Goal: Task Accomplishment & Management: Manage account settings

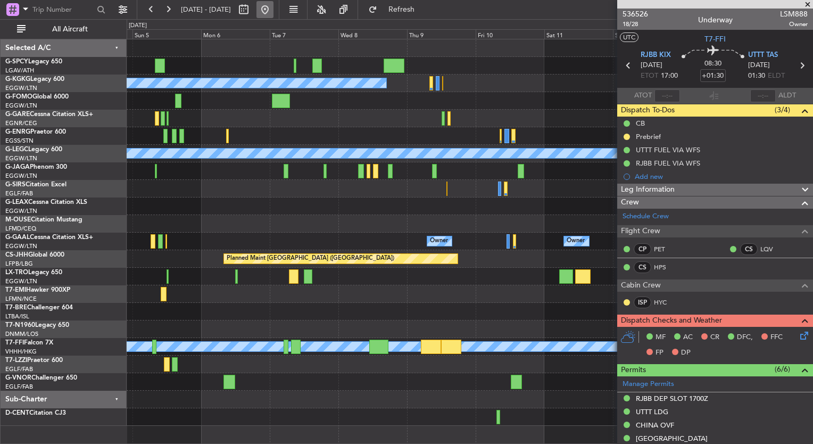
click at [273, 10] on button at bounding box center [264, 9] width 17 height 17
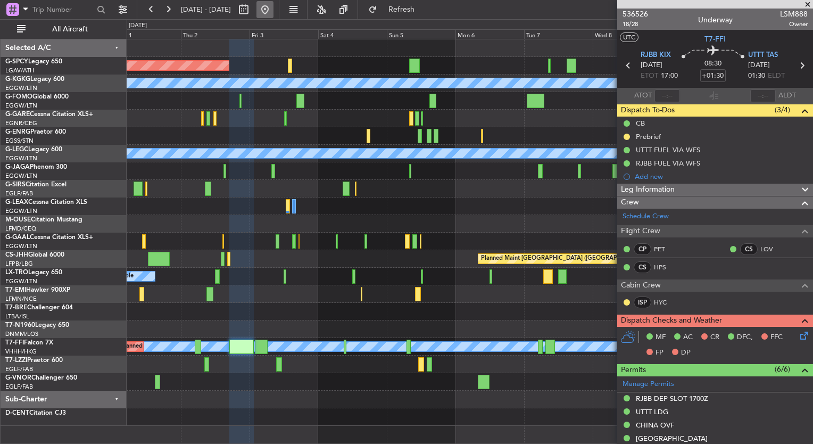
click at [273, 9] on button at bounding box center [264, 9] width 17 height 17
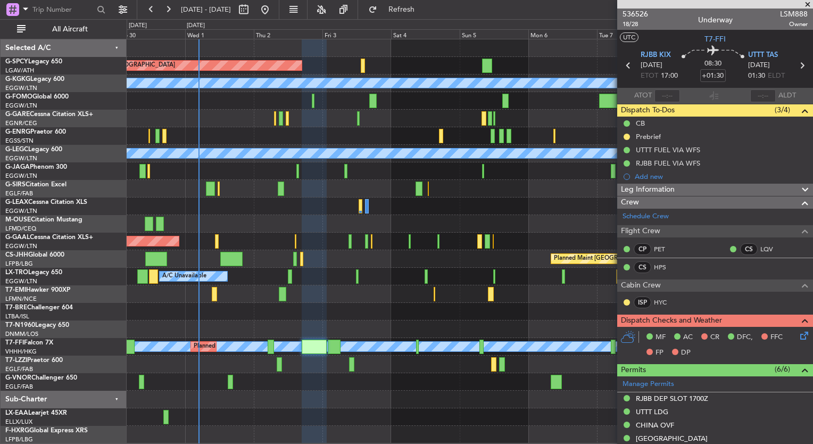
click at [316, 110] on div at bounding box center [470, 119] width 686 height 18
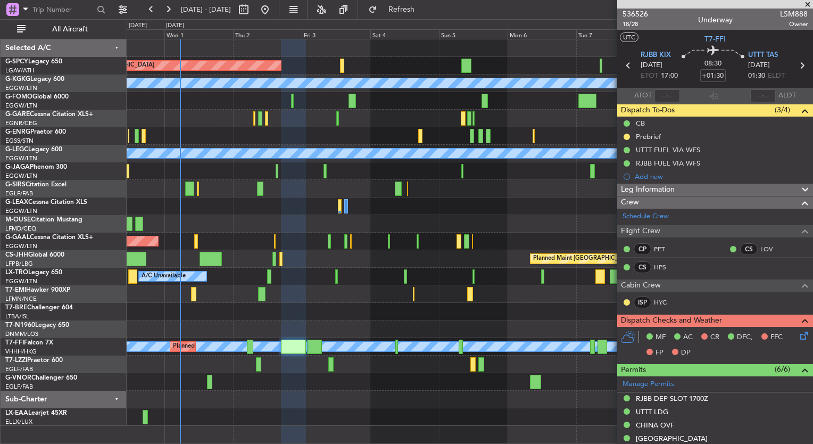
click at [231, 237] on div "Owner Planned Maint Dusseldorf Owner" at bounding box center [470, 241] width 686 height 18
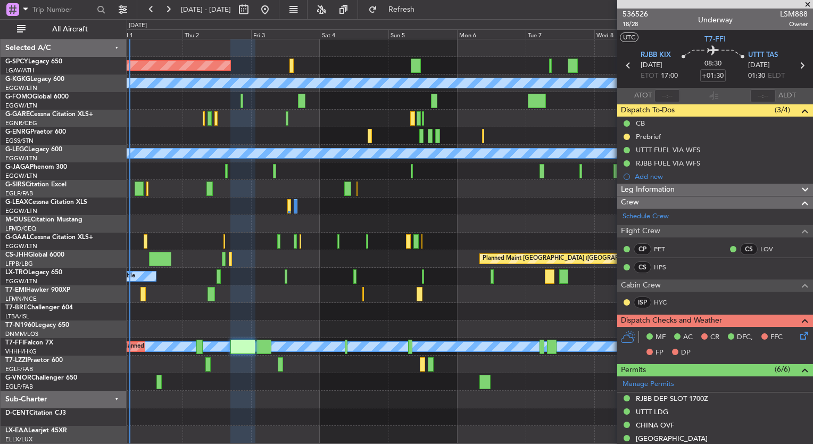
click at [250, 235] on div "Owner Owner Planned Maint Dusseldorf" at bounding box center [470, 241] width 686 height 18
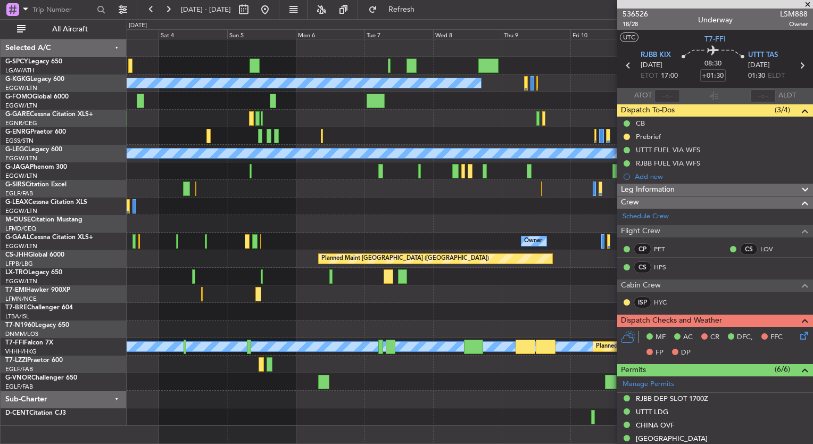
click at [238, 287] on div "Planned Maint Bremen A/C Unavailable Istanbul (Ataturk) A/C Unavailable London …" at bounding box center [470, 232] width 686 height 386
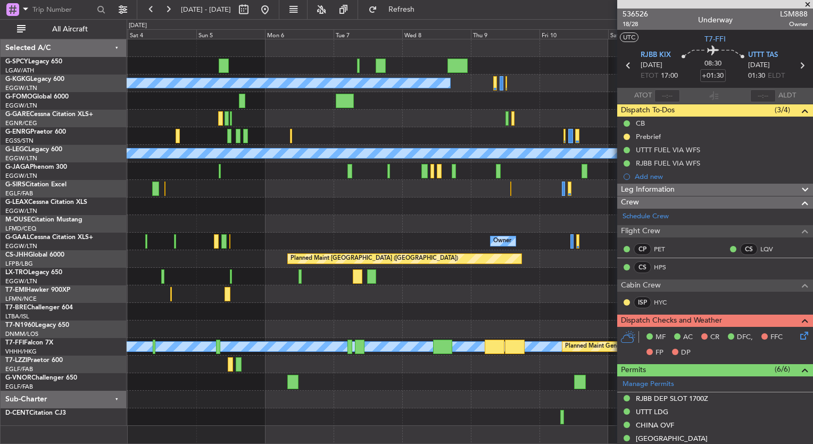
click at [317, 227] on div at bounding box center [470, 224] width 686 height 18
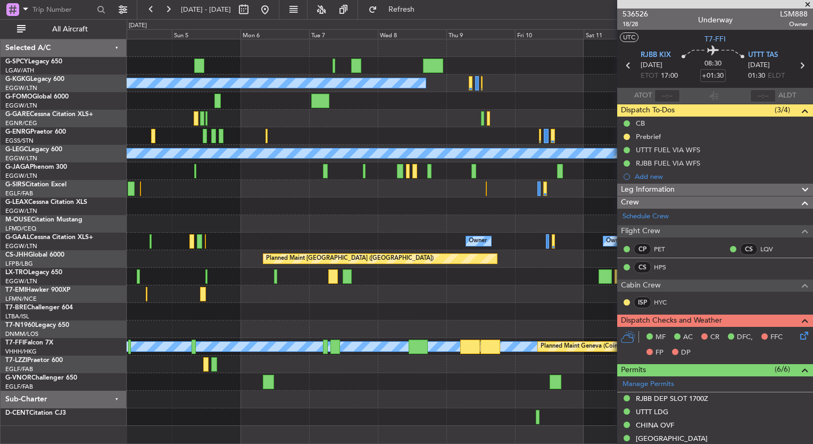
click at [296, 227] on div at bounding box center [470, 224] width 686 height 18
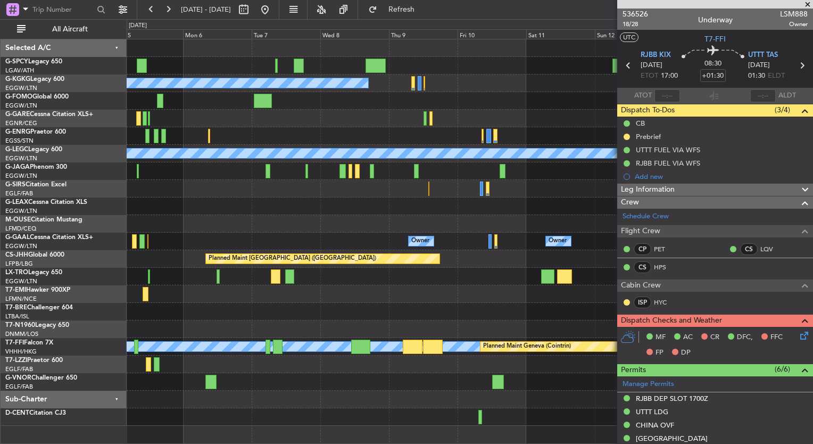
click at [318, 216] on div at bounding box center [470, 224] width 686 height 18
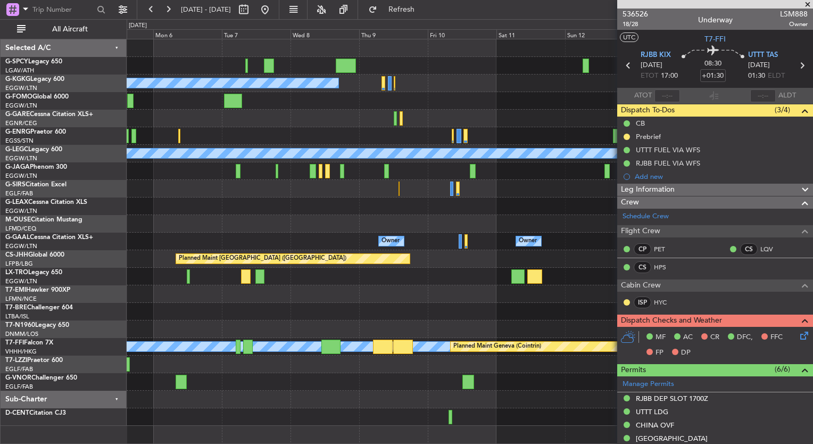
click at [370, 204] on div at bounding box center [470, 206] width 686 height 18
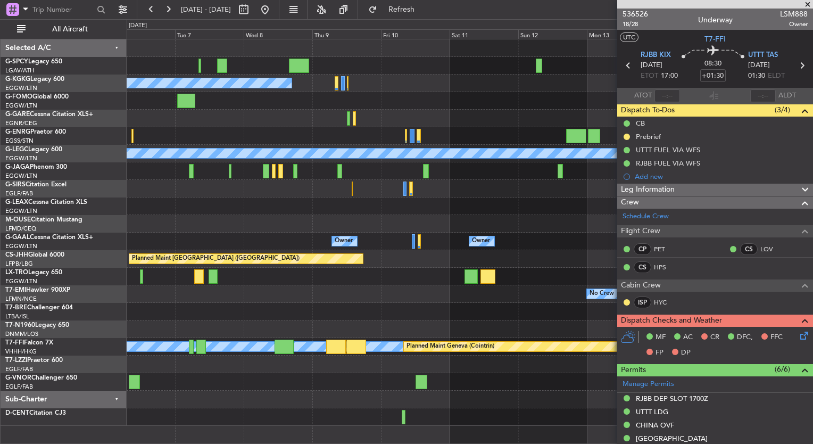
click at [341, 273] on div "Planned Maint Riga (Riga Intl)" at bounding box center [470, 277] width 686 height 18
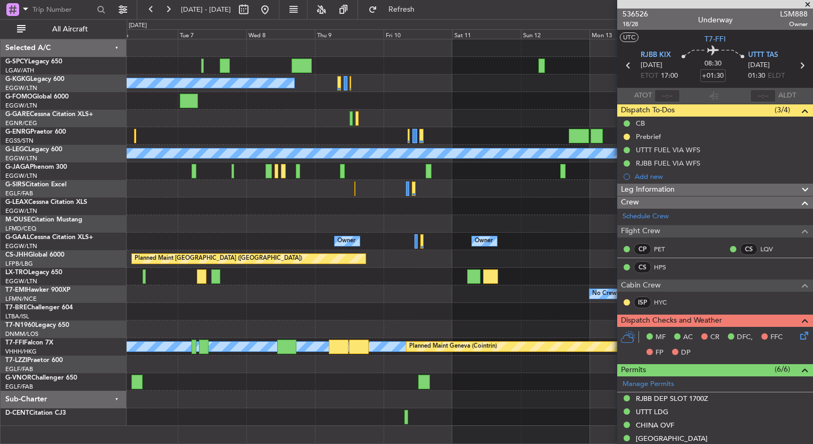
click at [370, 282] on div "A/C Unavailable Istanbul (Ataturk) A/C Unavailable London (Luton) Owner Owner O…" at bounding box center [470, 232] width 686 height 386
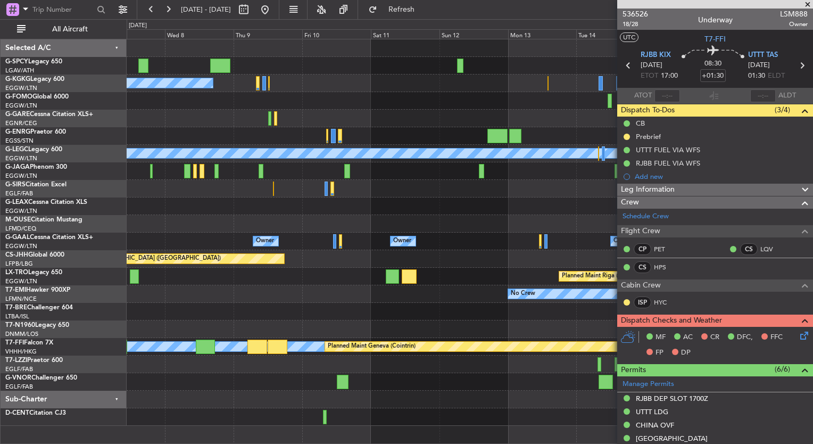
click at [361, 274] on div "Planned Maint Riga (Riga Intl)" at bounding box center [470, 277] width 686 height 18
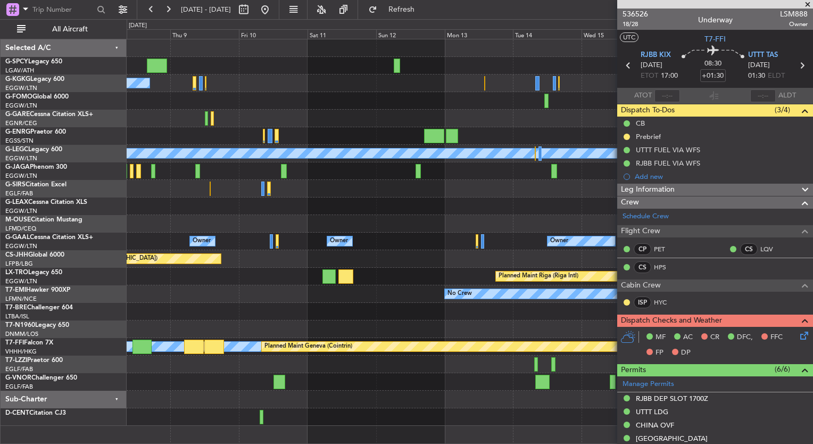
click at [387, 197] on div "A/C Unavailable Istanbul (Ataturk) A/C Unavailable London (Luton) Planned Maint…" at bounding box center [470, 232] width 686 height 386
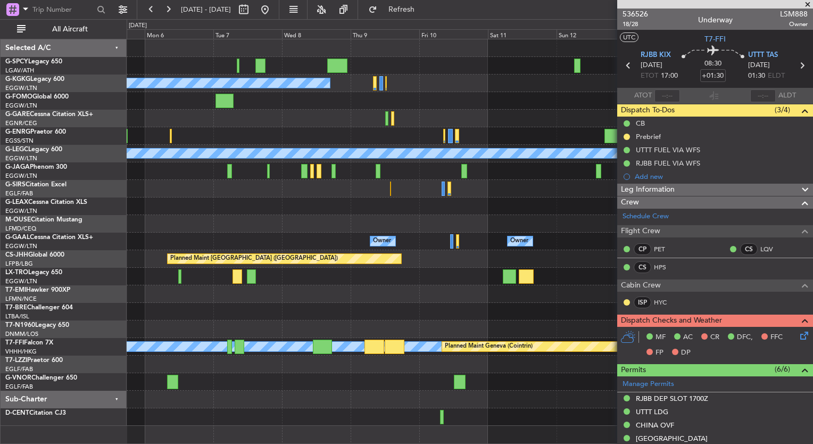
click at [528, 83] on div "A/C Unavailable Istanbul (Ataturk) A/C Unavailable London (Luton) Owner Owner O…" at bounding box center [470, 232] width 686 height 386
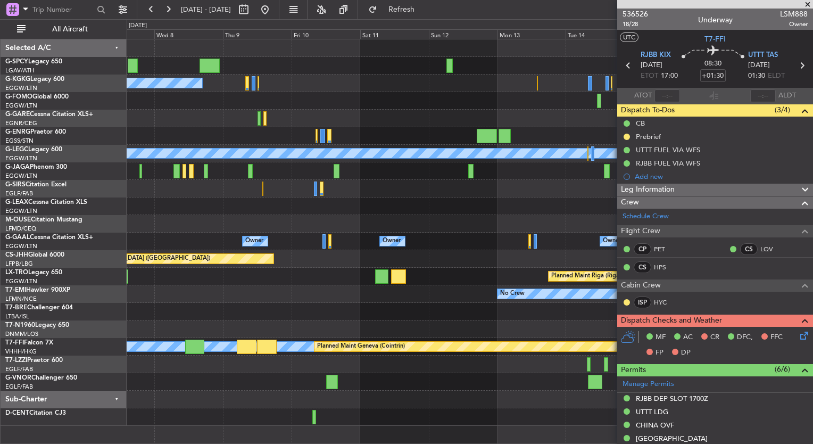
click at [336, 98] on div at bounding box center [470, 101] width 686 height 18
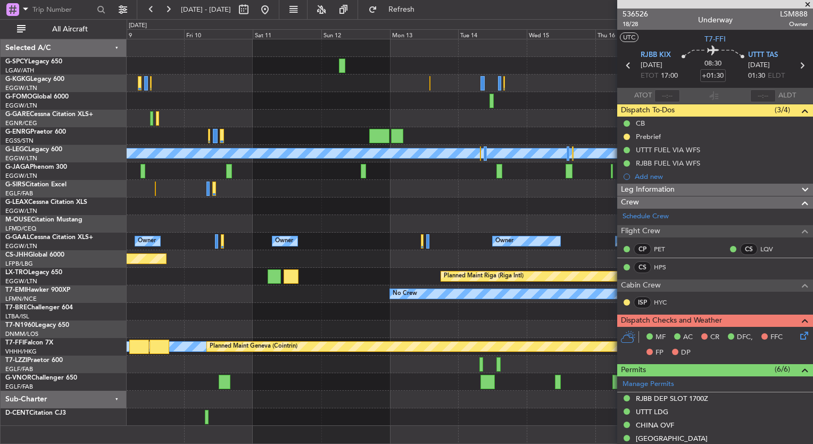
click at [331, 166] on div at bounding box center [470, 171] width 686 height 18
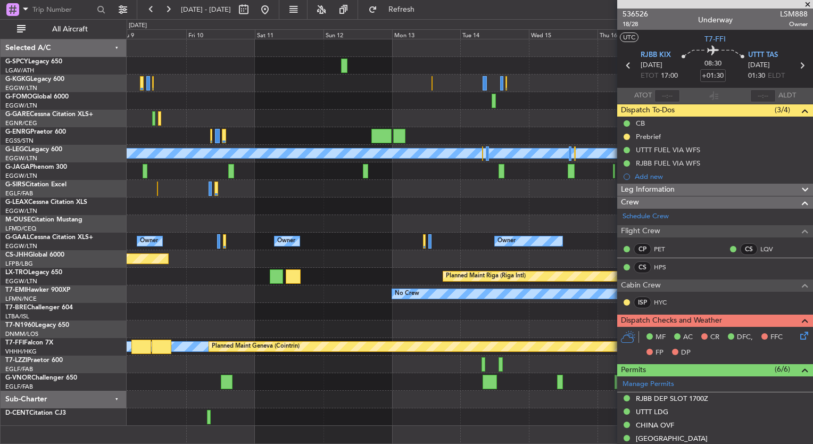
click at [346, 167] on div "A/C Unavailable Istanbul (Ataturk) A/C Unavailable London (Luton) Planned Maint…" at bounding box center [470, 232] width 686 height 386
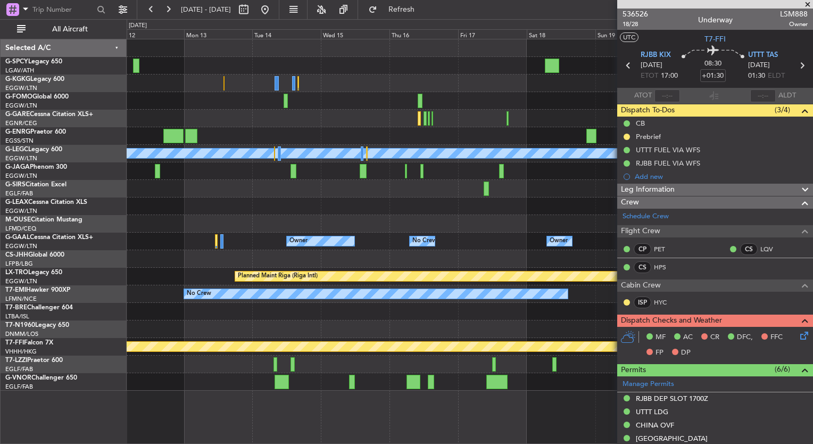
click at [277, 177] on div at bounding box center [470, 171] width 686 height 18
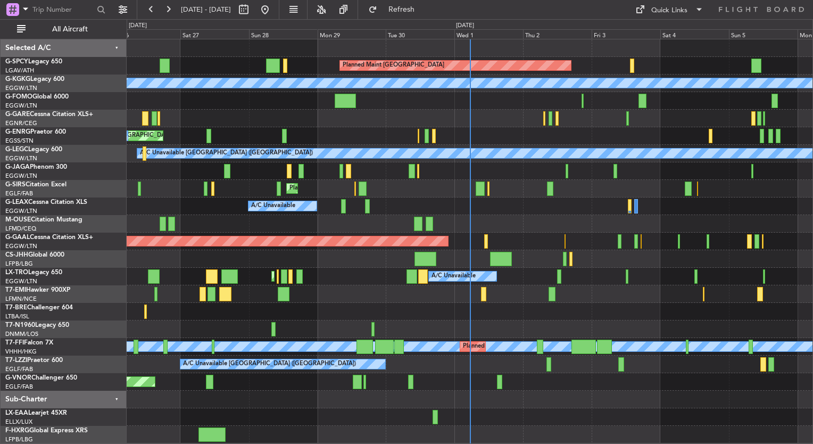
click at [288, 216] on div "Planned Maint [GEOGRAPHIC_DATA] A/C Unavailable [GEOGRAPHIC_DATA] (Ataturk) Pla…" at bounding box center [470, 241] width 686 height 404
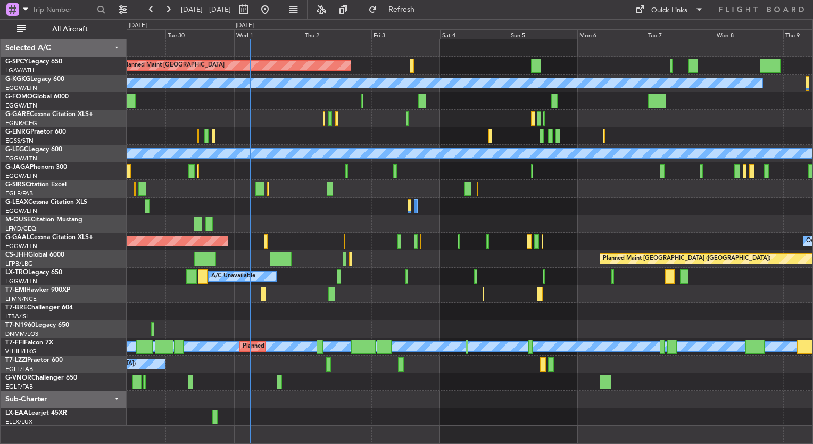
click at [494, 187] on div "Planned Maint [GEOGRAPHIC_DATA] ([GEOGRAPHIC_DATA])" at bounding box center [470, 189] width 686 height 18
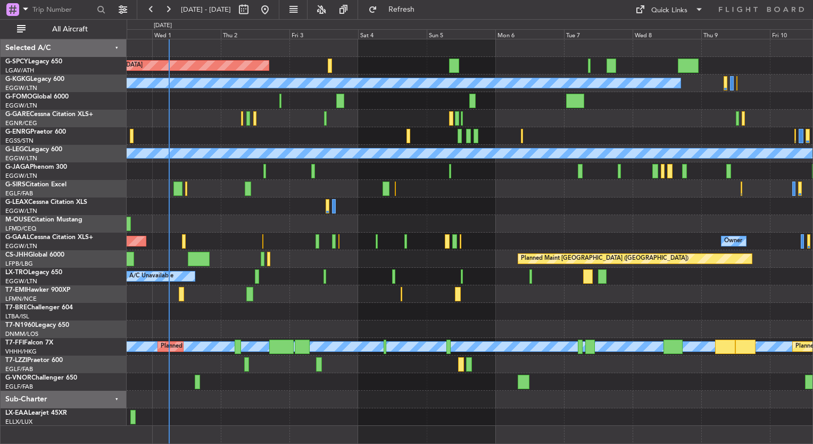
click at [414, 374] on div at bounding box center [470, 382] width 686 height 18
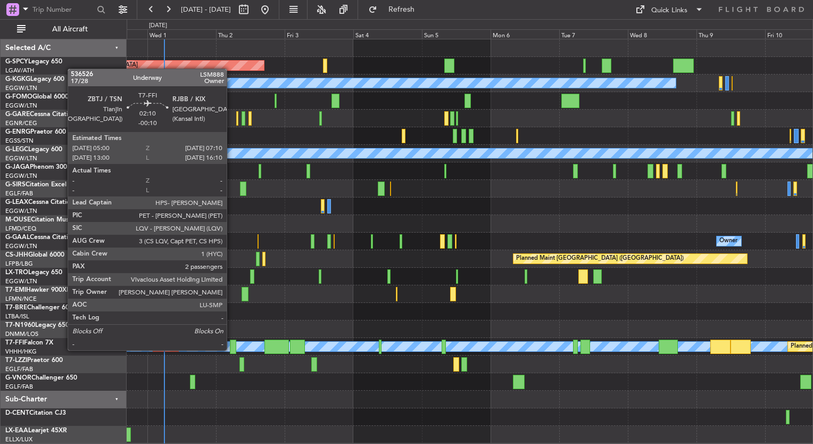
click at [231, 349] on div at bounding box center [233, 346] width 6 height 14
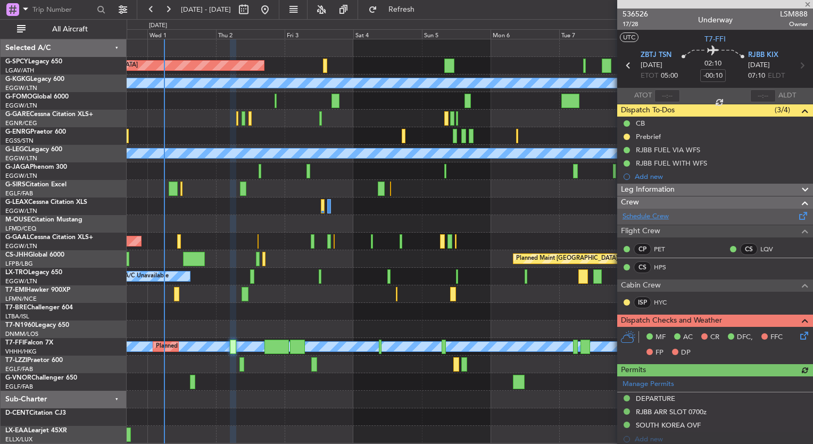
click at [645, 220] on link "Schedule Crew" at bounding box center [645, 216] width 46 height 11
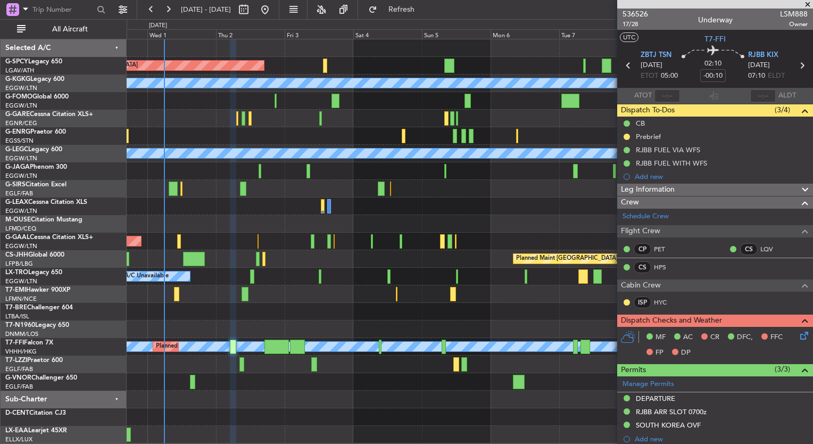
click at [383, 378] on div "Planned Maint [GEOGRAPHIC_DATA] A/C Unavailable [GEOGRAPHIC_DATA] (Ataturk) A/C…" at bounding box center [470, 241] width 686 height 404
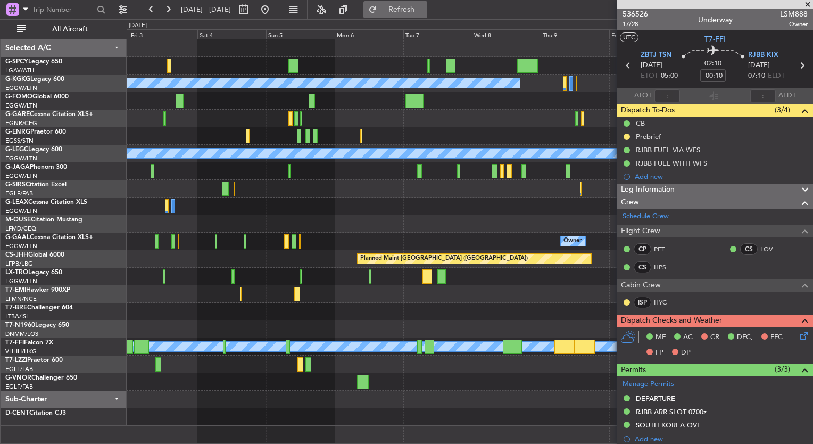
click at [399, 10] on button "Refresh" at bounding box center [395, 9] width 64 height 17
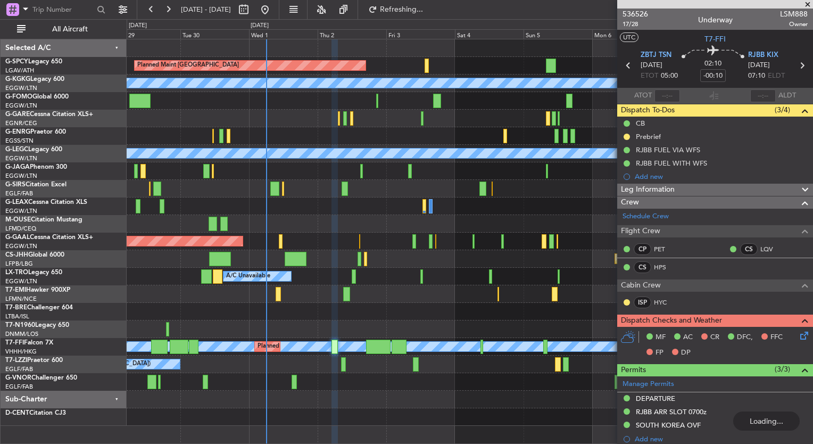
click at [544, 307] on div at bounding box center [470, 312] width 686 height 18
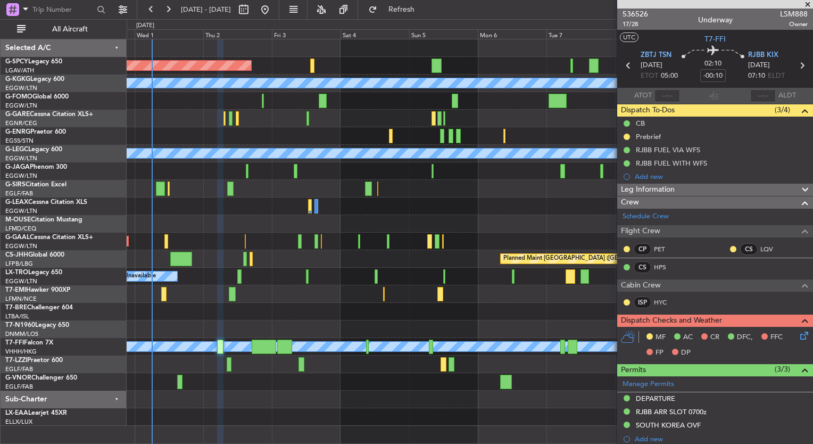
click at [404, 367] on div "Planned Maint [GEOGRAPHIC_DATA] A/C Unavailable [GEOGRAPHIC_DATA] (Ataturk) A/C…" at bounding box center [470, 232] width 686 height 386
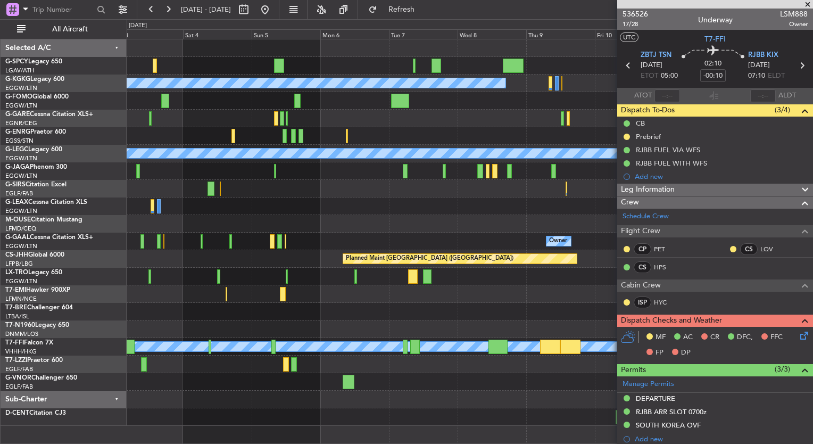
click at [411, 373] on div "Planned Maint [GEOGRAPHIC_DATA] A/C Unavailable [GEOGRAPHIC_DATA] (Ataturk) A/C…" at bounding box center [470, 232] width 686 height 386
click at [419, 16] on button "Refresh" at bounding box center [395, 9] width 64 height 17
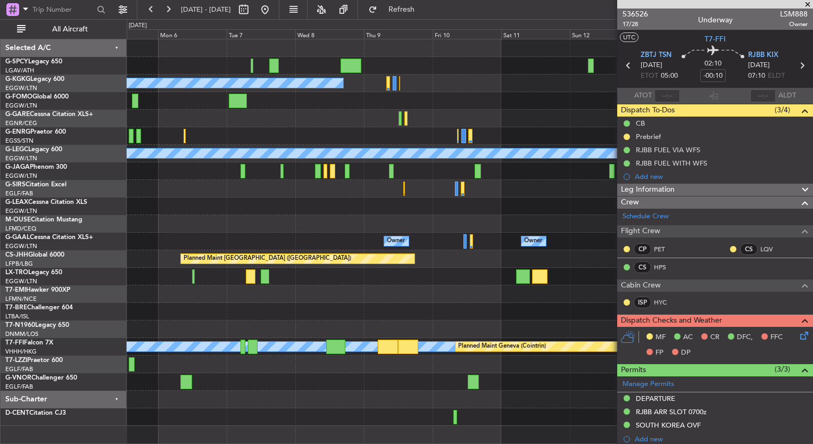
click at [296, 363] on div at bounding box center [470, 364] width 686 height 18
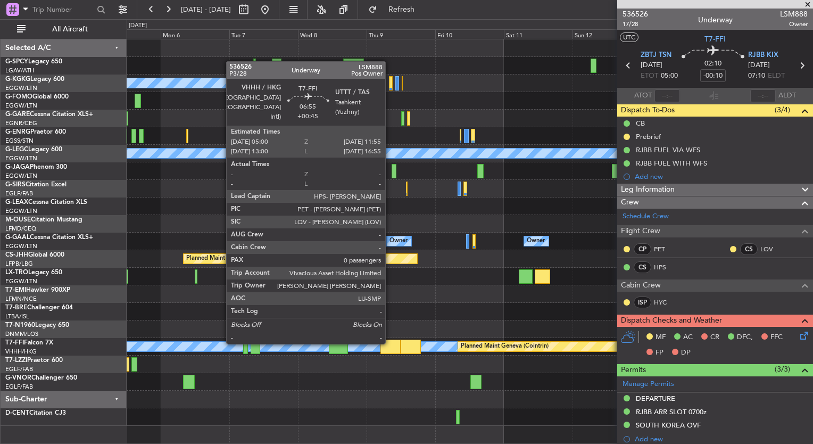
click at [390, 343] on div at bounding box center [390, 346] width 20 height 14
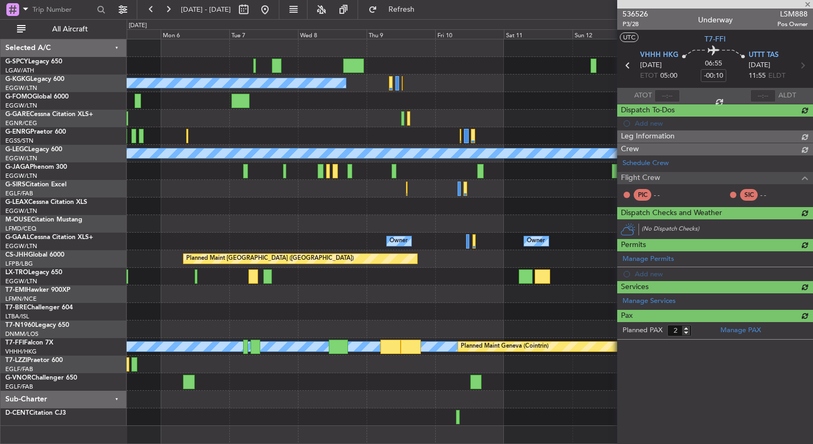
type input "+00:45"
type input "0"
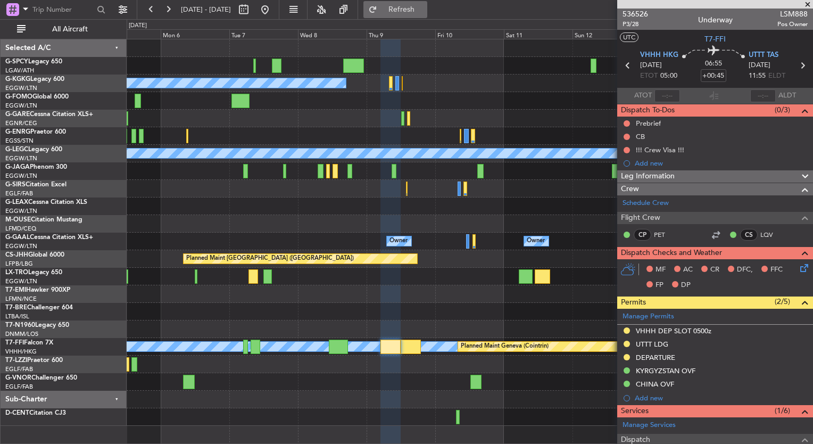
click at [413, 16] on button "Refresh" at bounding box center [395, 9] width 64 height 17
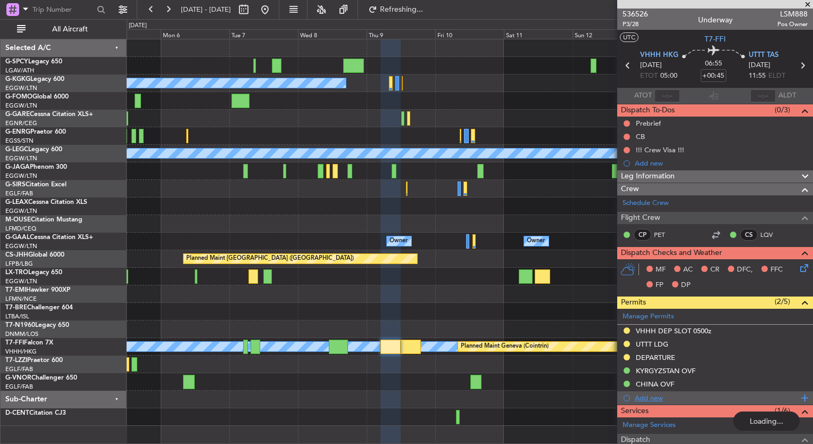
scroll to position [162, 0]
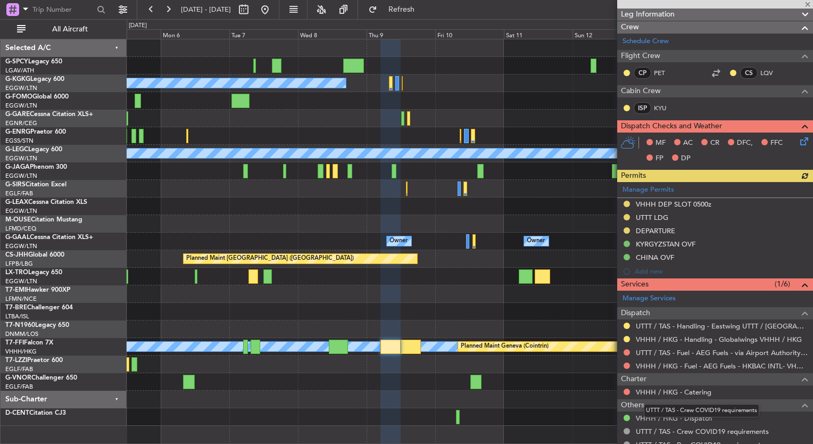
click at [687, 416] on div "UTTT / TAS - Crew COVID19 requirements" at bounding box center [701, 410] width 115 height 13
click at [691, 416] on link "VHHH / HKG - Dispatch" at bounding box center [674, 417] width 76 height 9
click at [273, 12] on button at bounding box center [264, 9] width 17 height 17
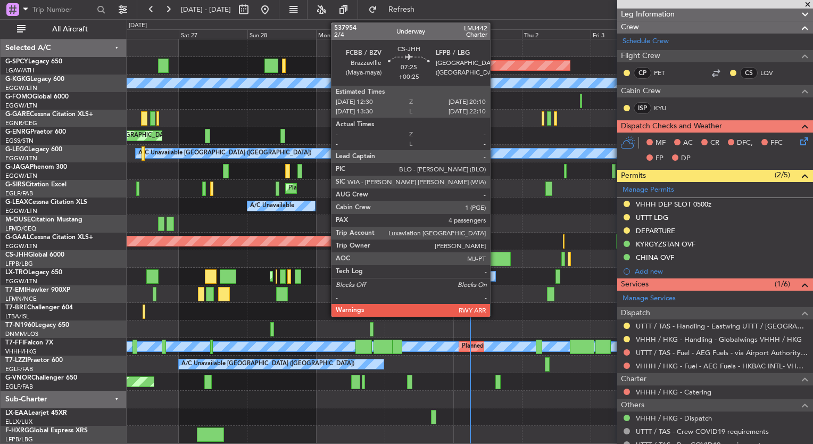
click at [495, 260] on div at bounding box center [499, 259] width 22 height 14
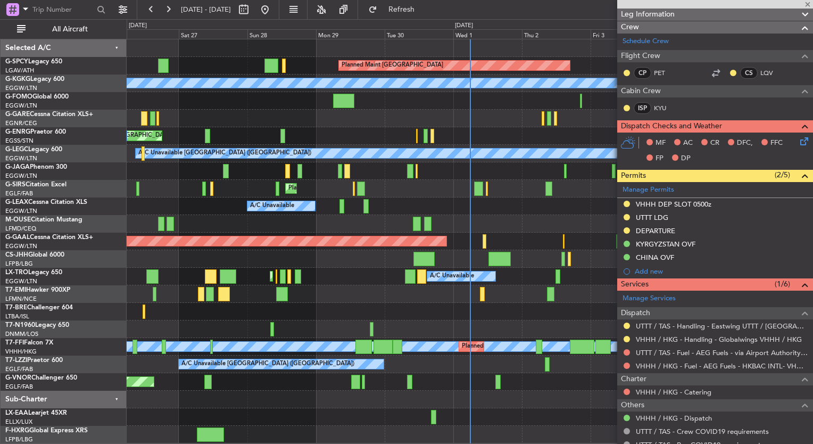
type input "+00:25"
type input "4"
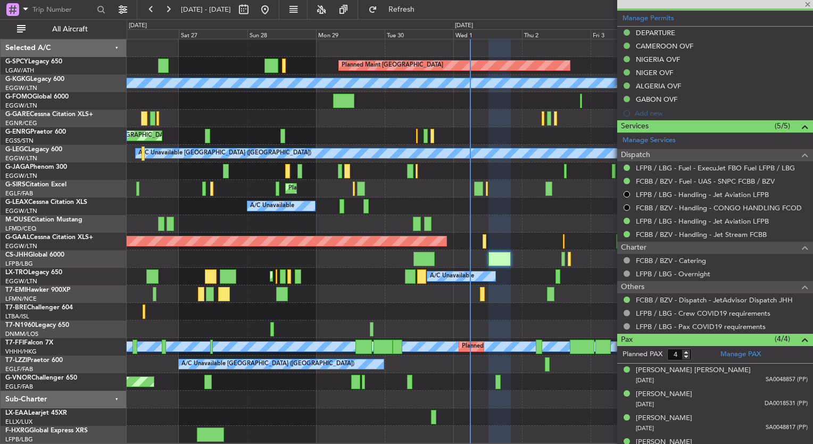
scroll to position [319, 0]
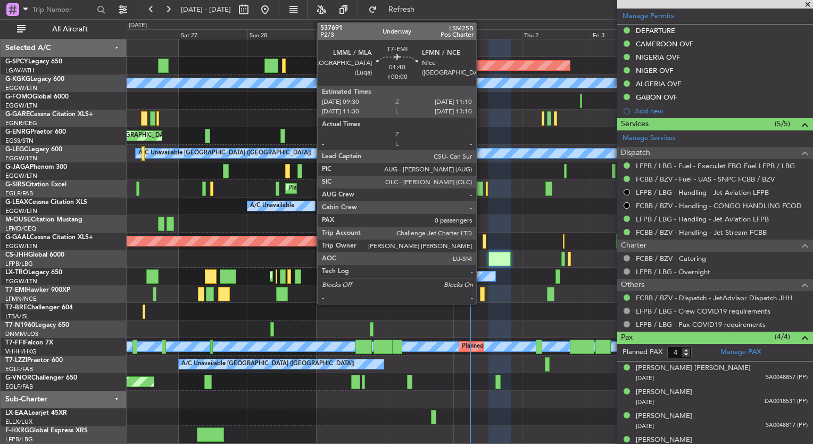
click at [481, 295] on div at bounding box center [482, 294] width 5 height 14
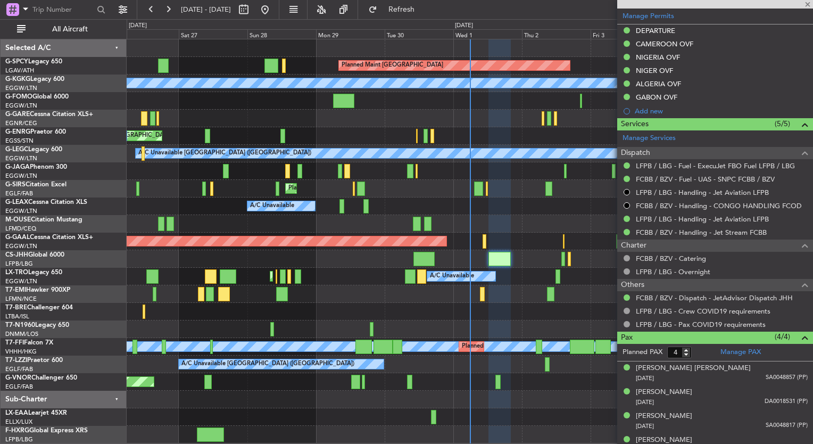
type input "0"
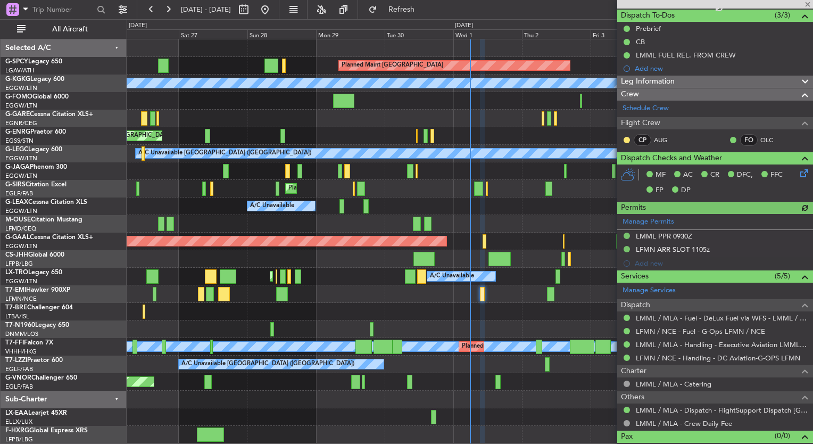
scroll to position [94, 0]
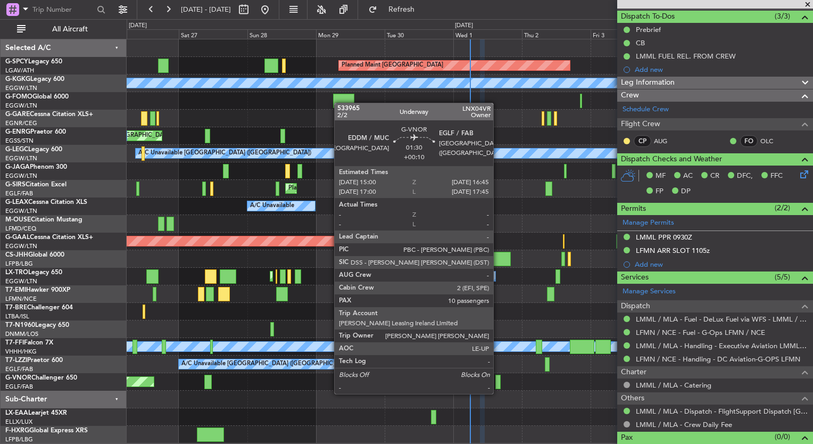
click at [498, 383] on div at bounding box center [497, 381] width 5 height 14
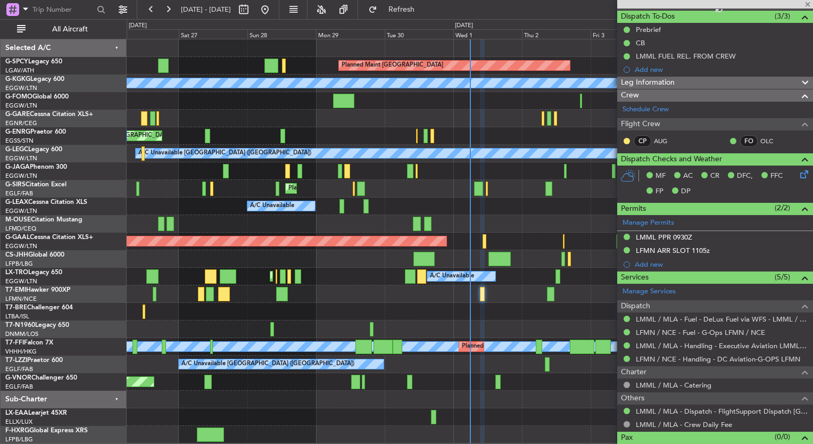
type input "+00:10"
type input "10"
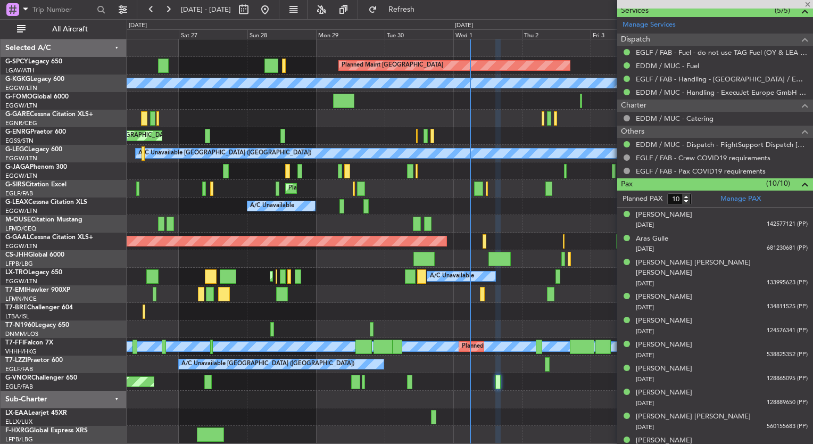
scroll to position [394, 0]
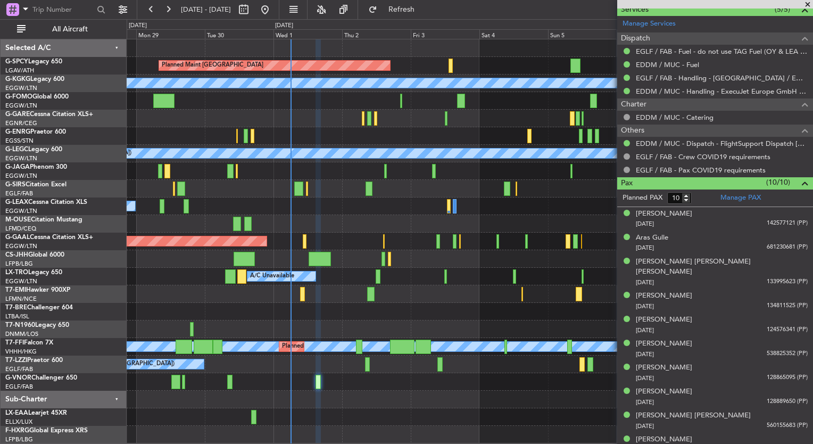
click at [277, 369] on div "A/C Unavailable [GEOGRAPHIC_DATA] ([GEOGRAPHIC_DATA])" at bounding box center [470, 364] width 686 height 18
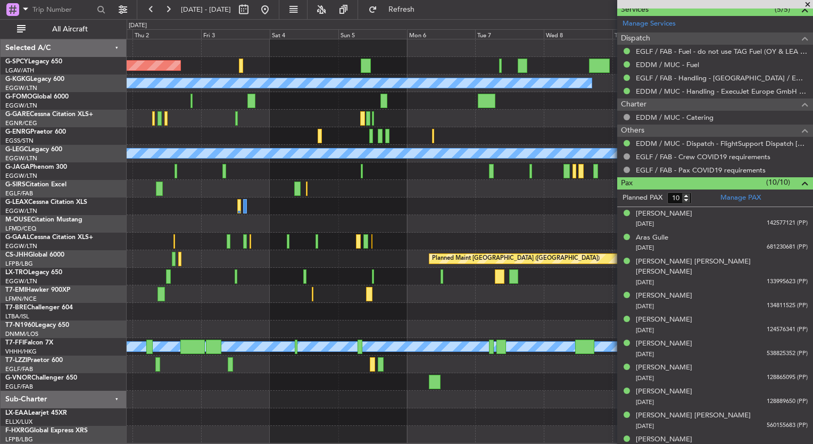
click at [238, 377] on div at bounding box center [470, 382] width 686 height 18
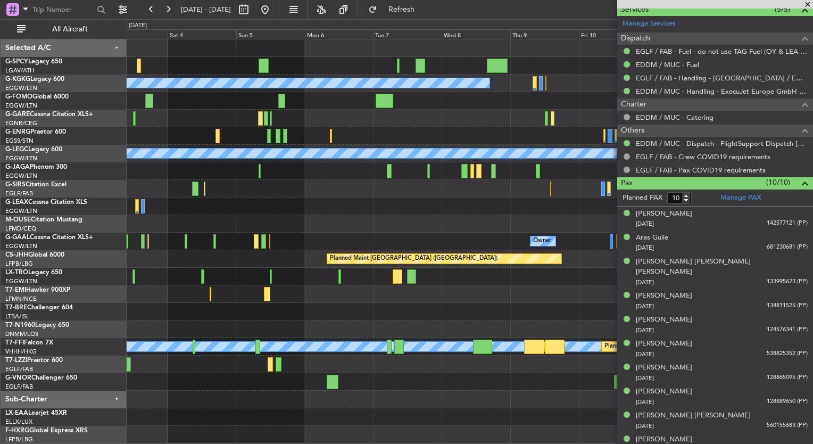
click at [238, 377] on div "Planned Maint [GEOGRAPHIC_DATA] A/C Unavailable [GEOGRAPHIC_DATA] (Ataturk) A/C…" at bounding box center [470, 241] width 686 height 404
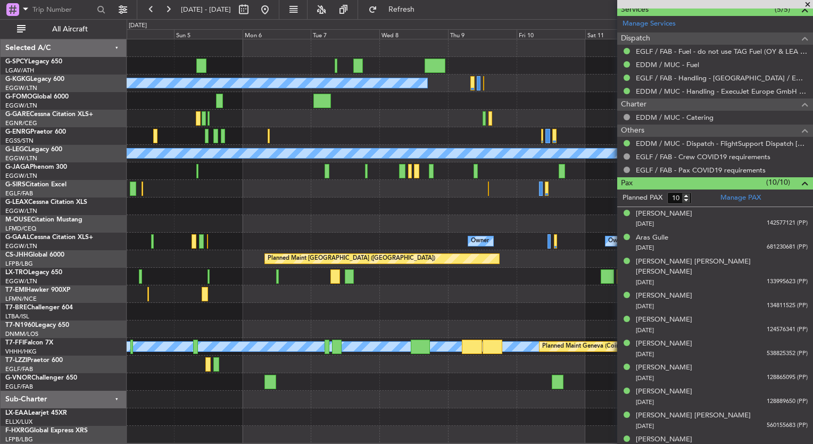
click at [333, 384] on div "Planned Maint [GEOGRAPHIC_DATA] A/C Unavailable [GEOGRAPHIC_DATA] (Ataturk) A/C…" at bounding box center [470, 241] width 686 height 404
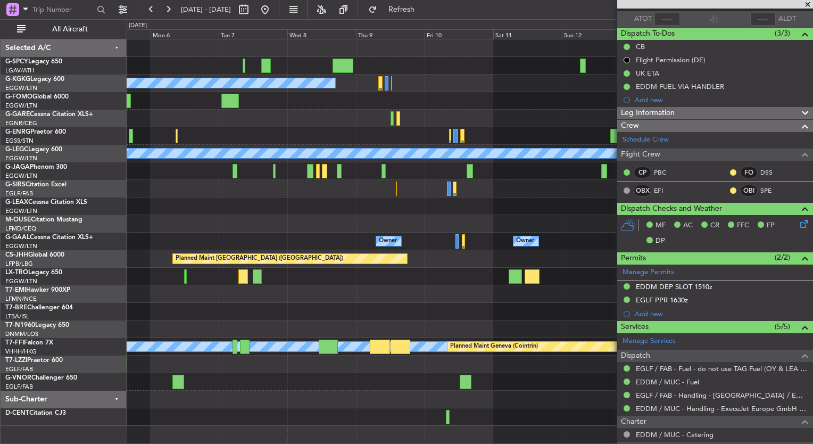
scroll to position [0, 0]
